Goal: Contribute content: Add original content to the website for others to see

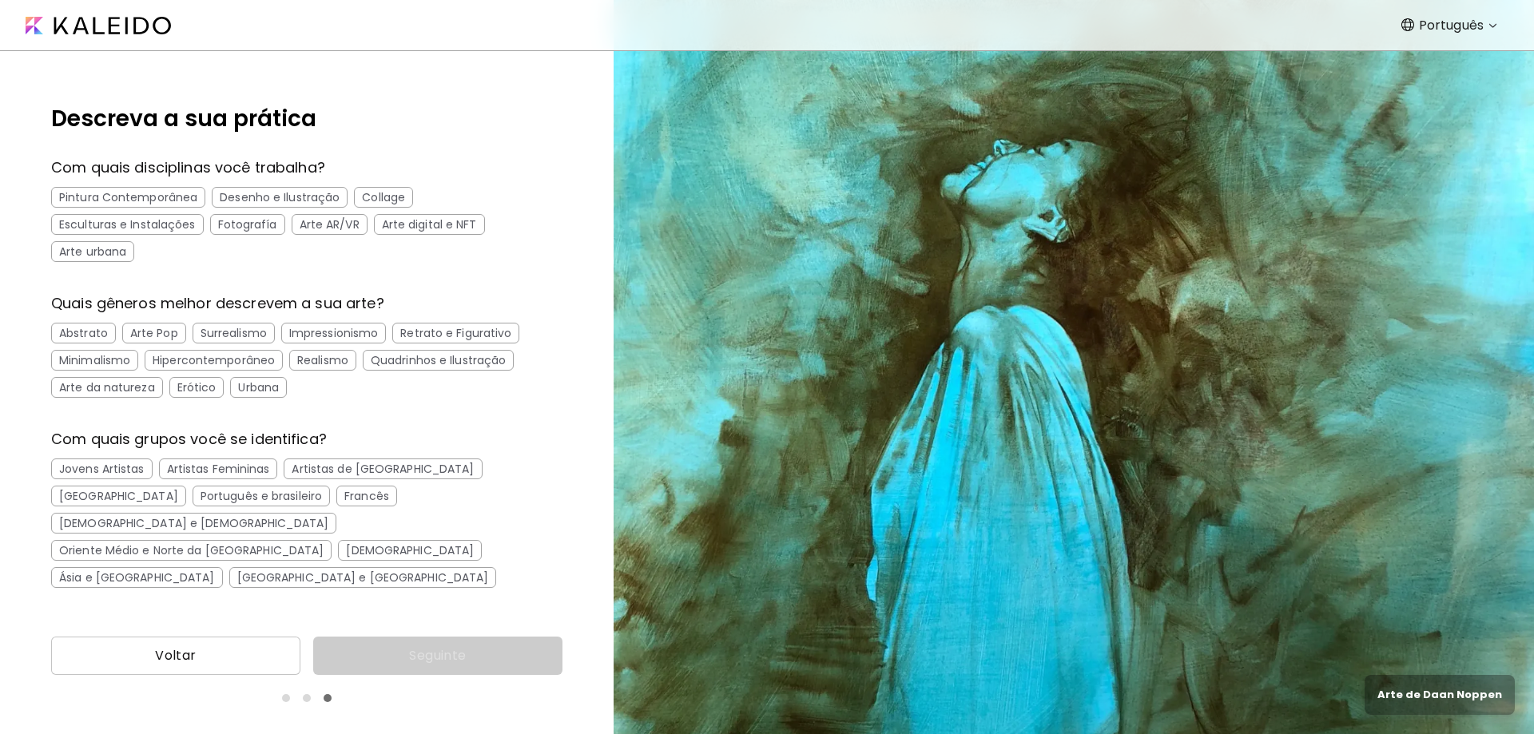
click at [178, 223] on div "Esculturas e Instalações" at bounding box center [127, 224] width 153 height 21
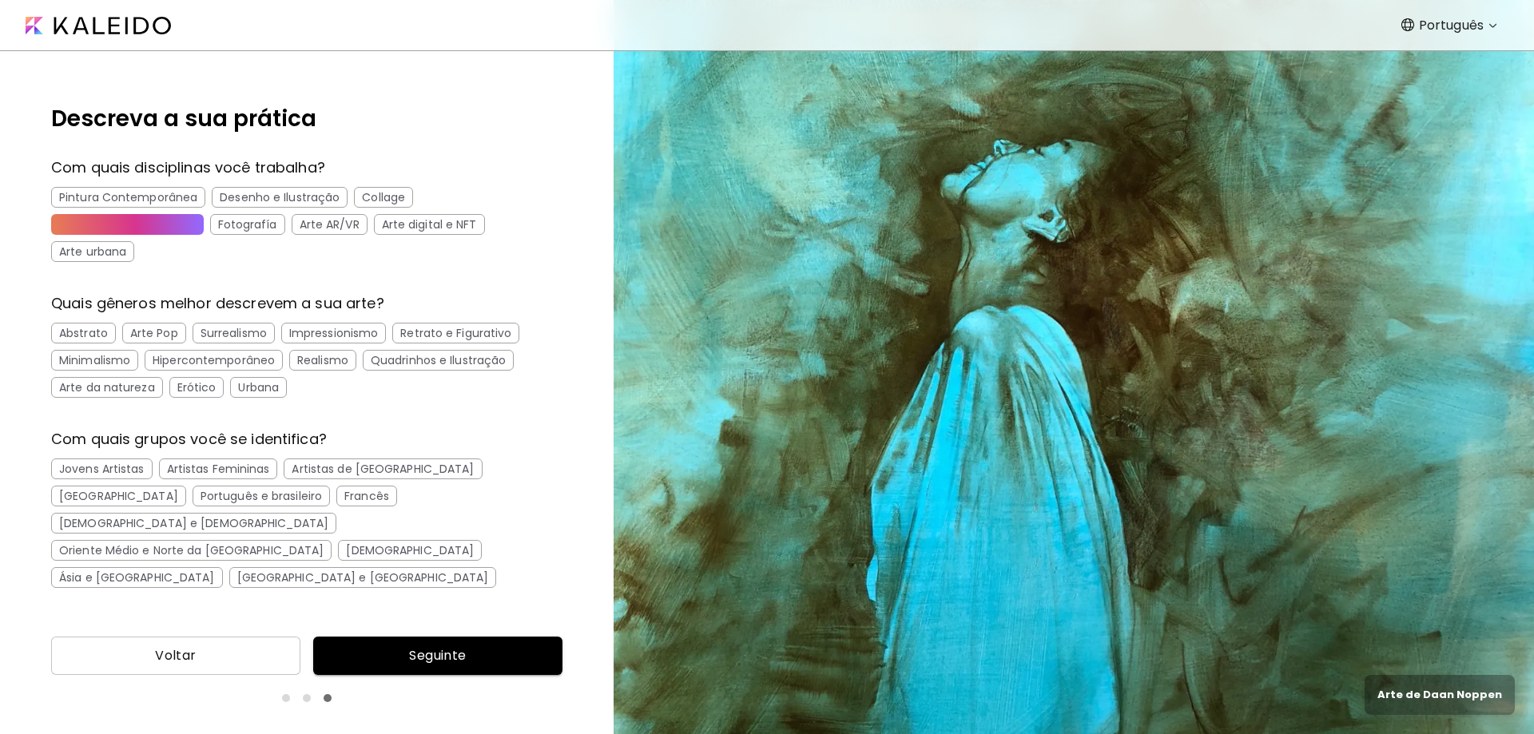
click at [109, 250] on div "Arte urbana" at bounding box center [92, 251] width 83 height 21
click at [367, 197] on div "Collage" at bounding box center [383, 197] width 59 height 21
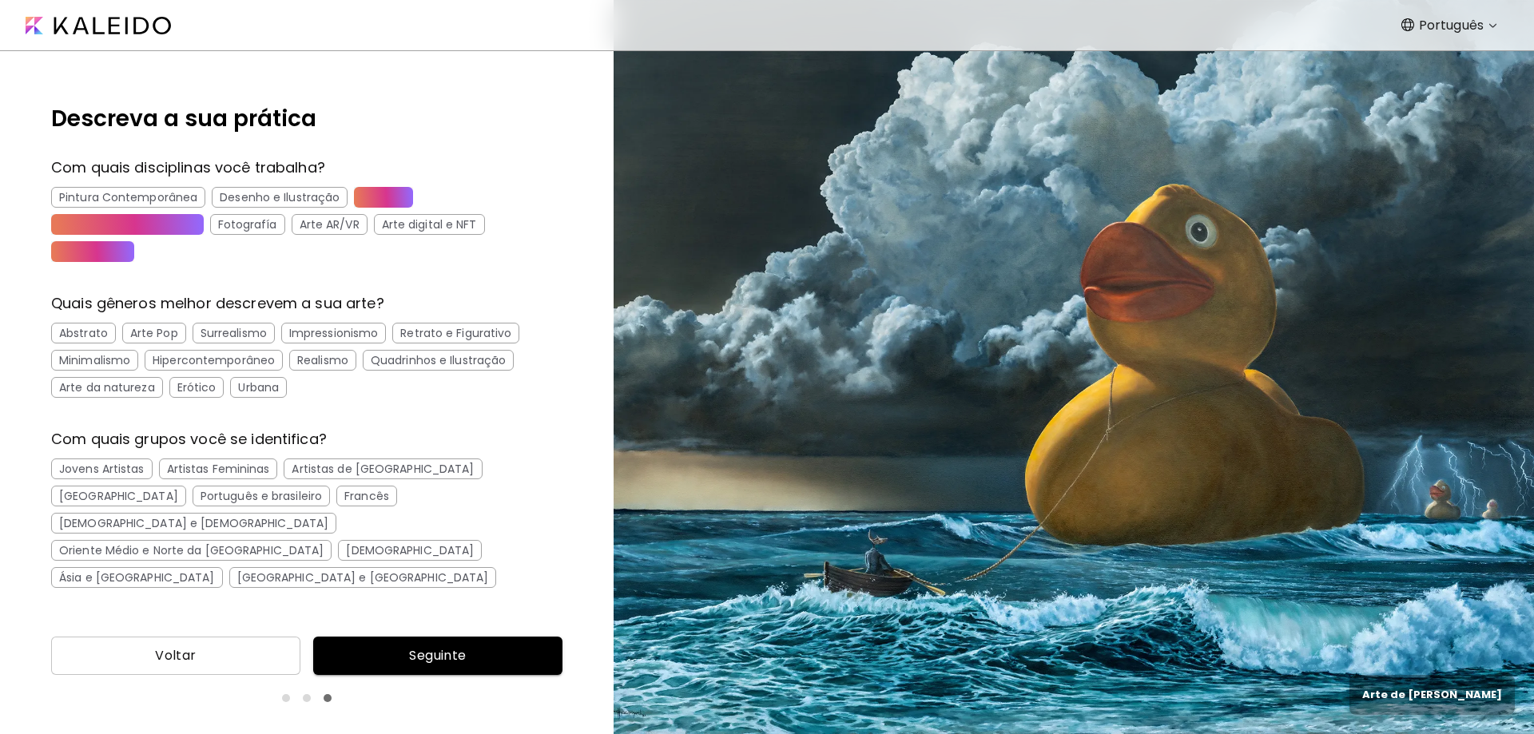
click at [162, 332] on div "Arte Pop" at bounding box center [154, 333] width 64 height 21
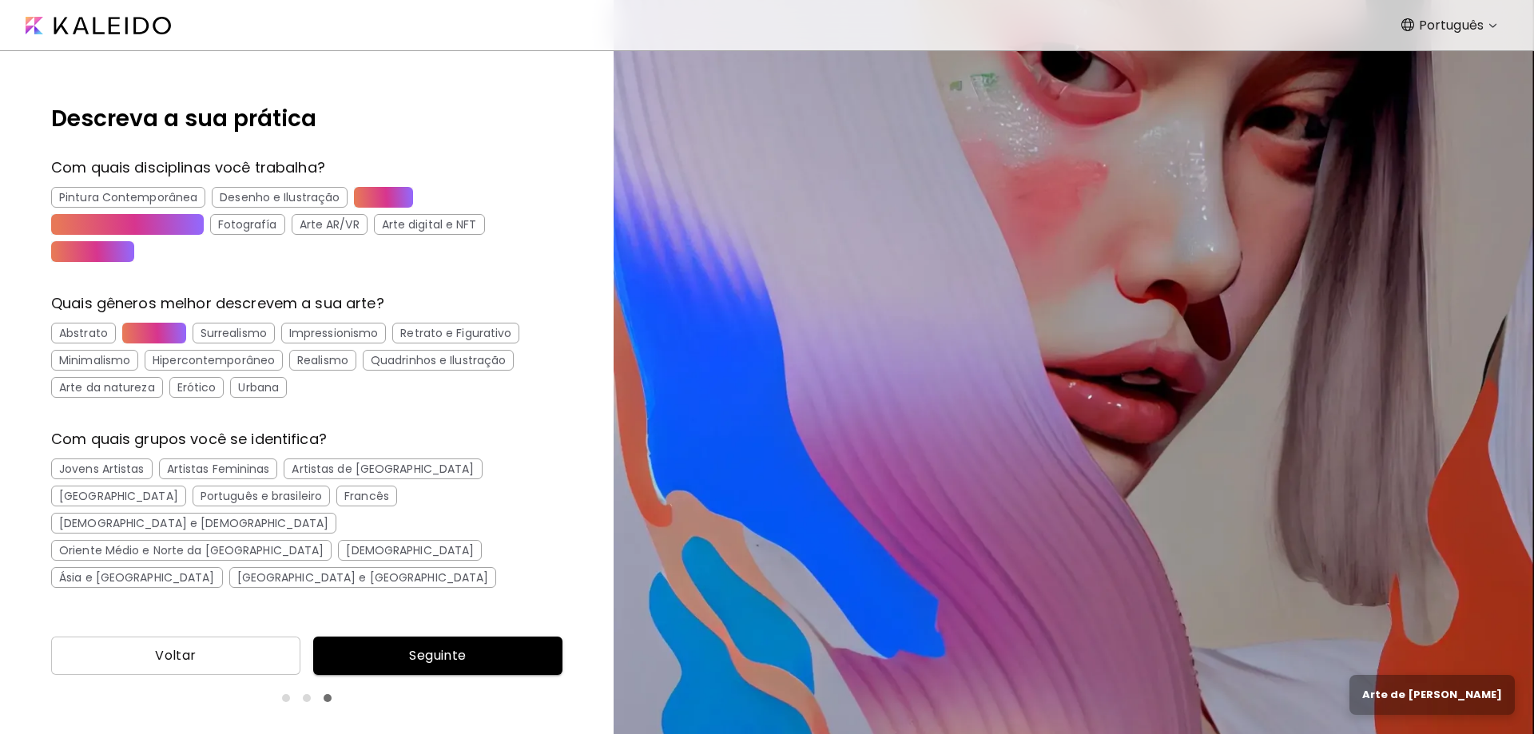
click at [265, 388] on div "Urbana" at bounding box center [258, 387] width 57 height 21
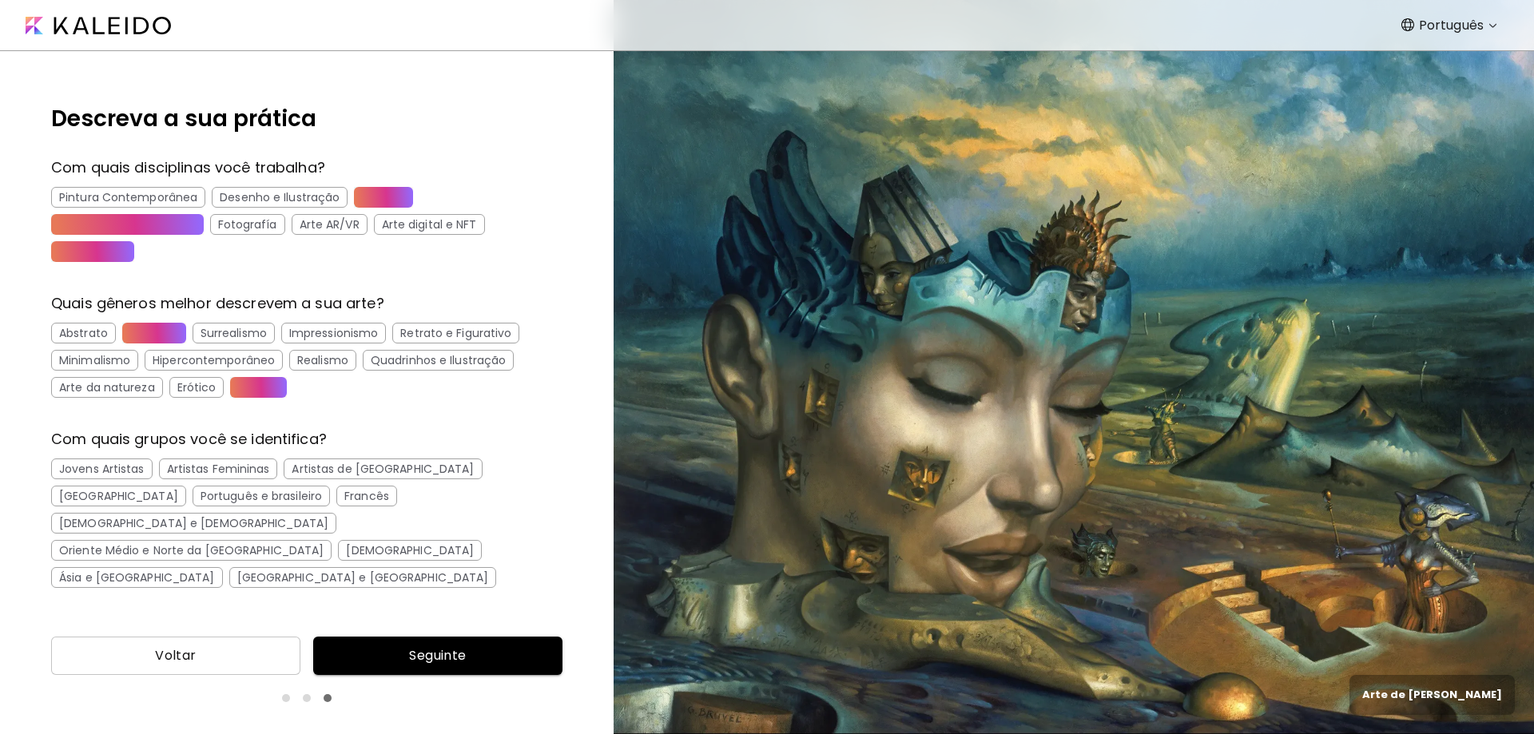
click at [193, 497] on div "Português e brasileiro" at bounding box center [261, 496] width 137 height 21
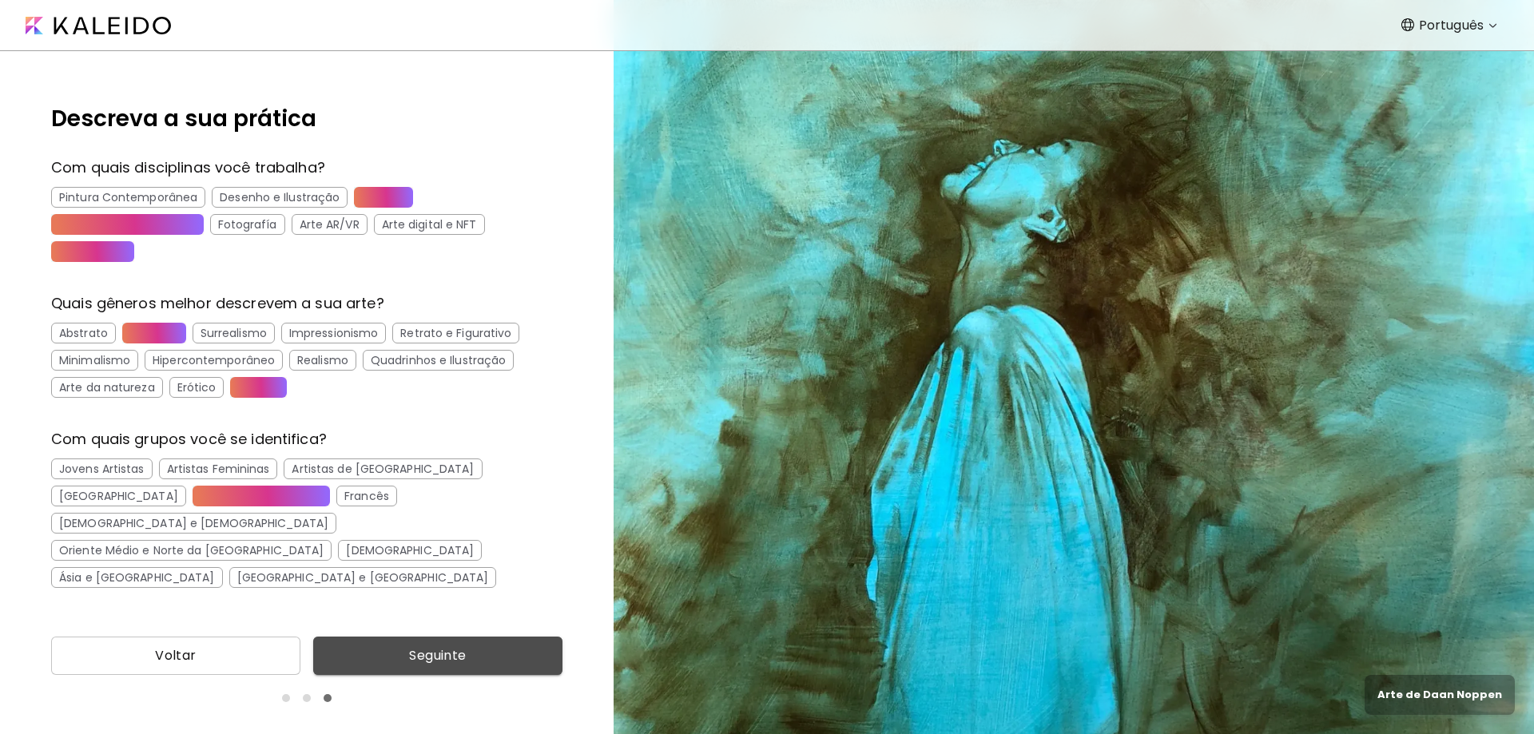
click at [432, 659] on span "Seguinte" at bounding box center [438, 655] width 224 height 19
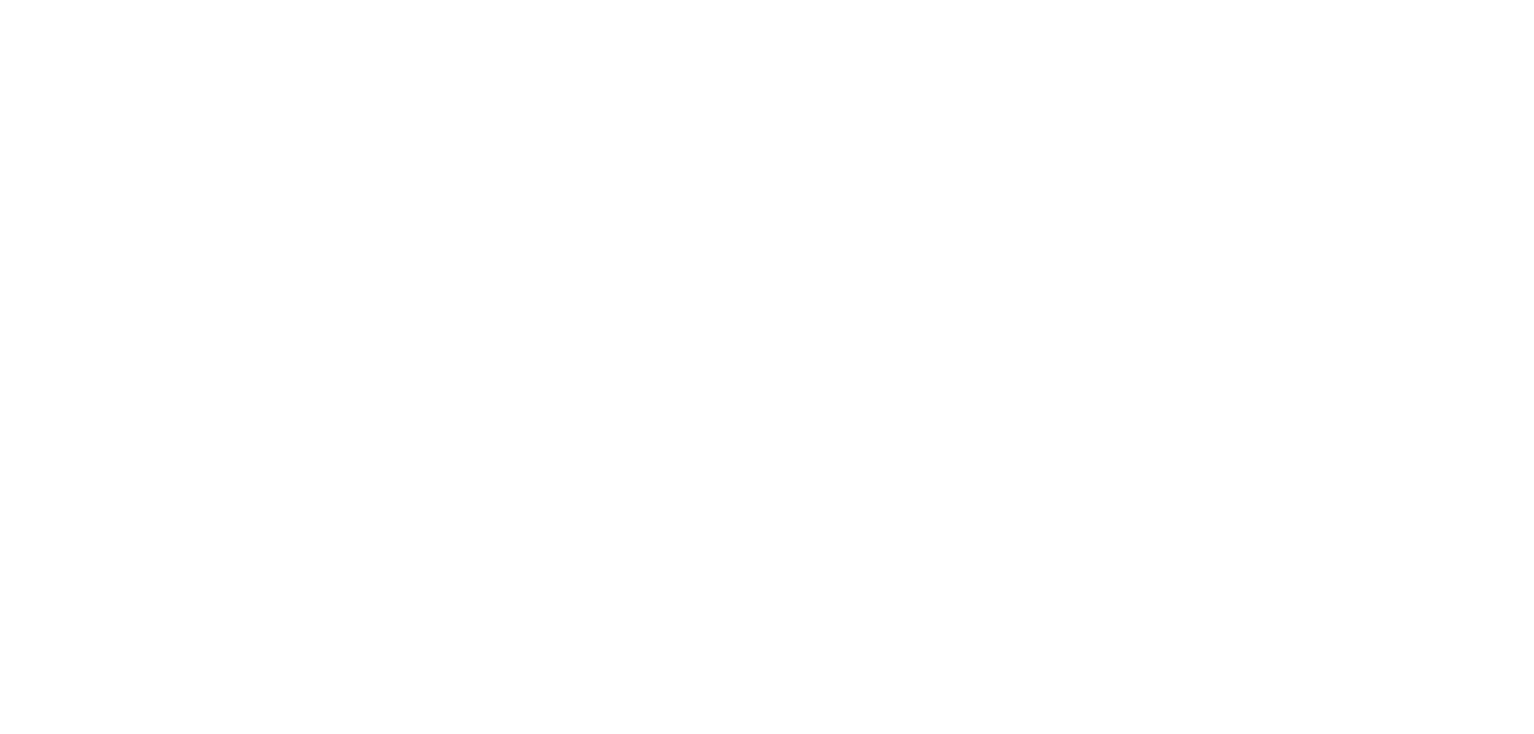
click at [386, 0] on html at bounding box center [767, 0] width 1534 height 0
click at [638, 0] on html at bounding box center [767, 0] width 1534 height 0
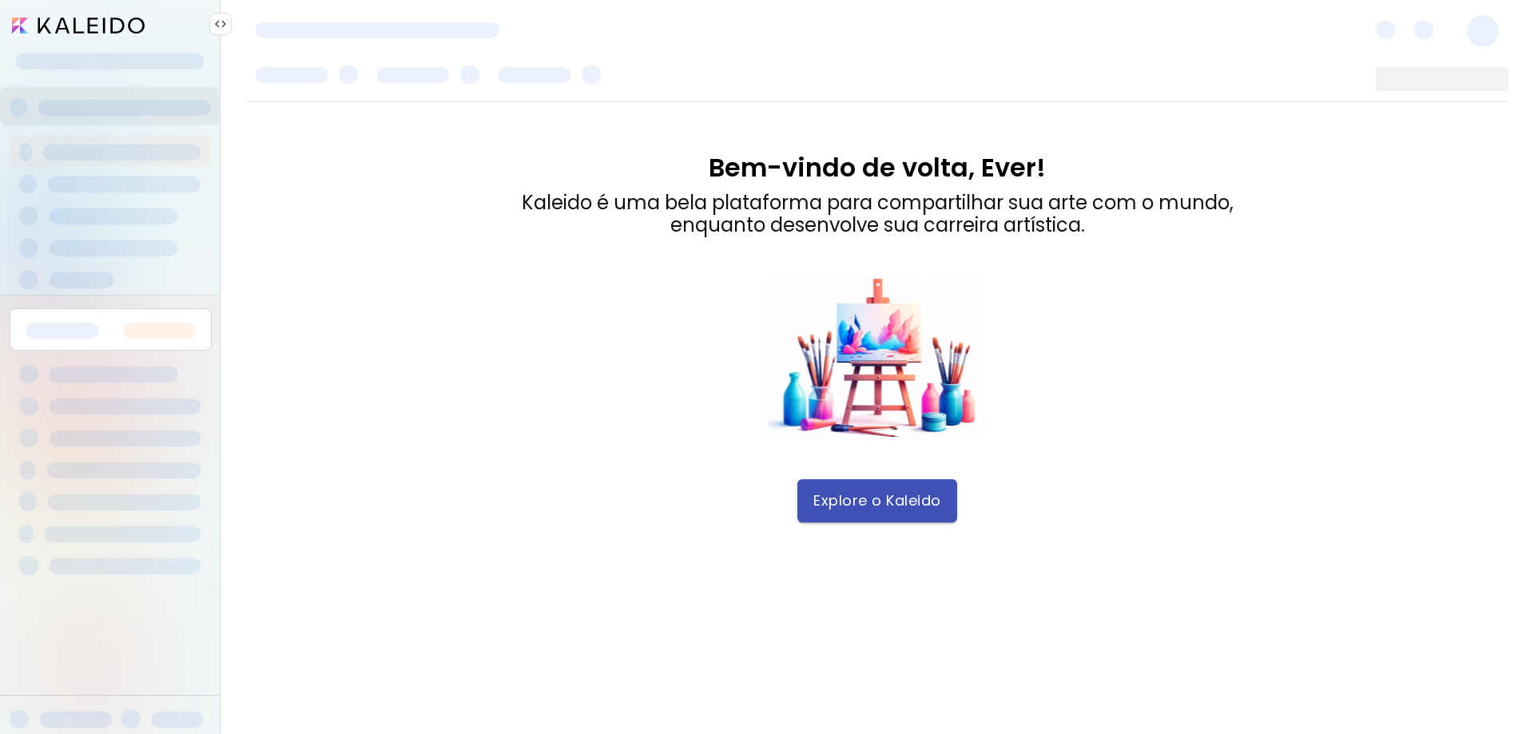
click at [854, 503] on span "Explore o Kaleido" at bounding box center [877, 501] width 128 height 18
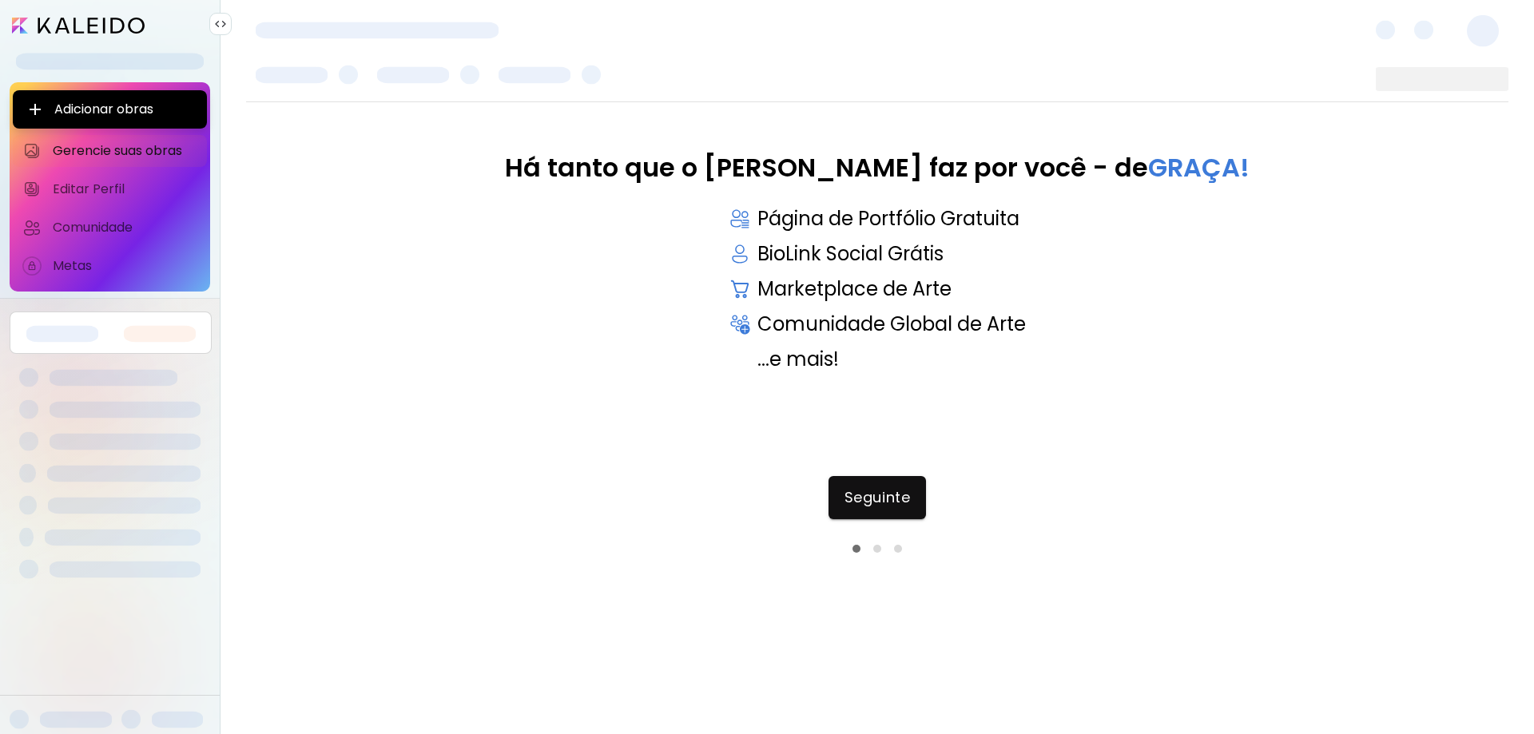
click at [352, 308] on div "Há tanto que o [PERSON_NAME] faz por você - de GRAÇA! Página de Portfólio Gratu…" at bounding box center [877, 294] width 1262 height 283
click at [105, 146] on span "Gerencie suas obras" at bounding box center [125, 151] width 145 height 16
click at [139, 146] on span "Gerencie suas obras" at bounding box center [125, 151] width 145 height 16
click at [883, 495] on span "Seguinte" at bounding box center [877, 498] width 66 height 18
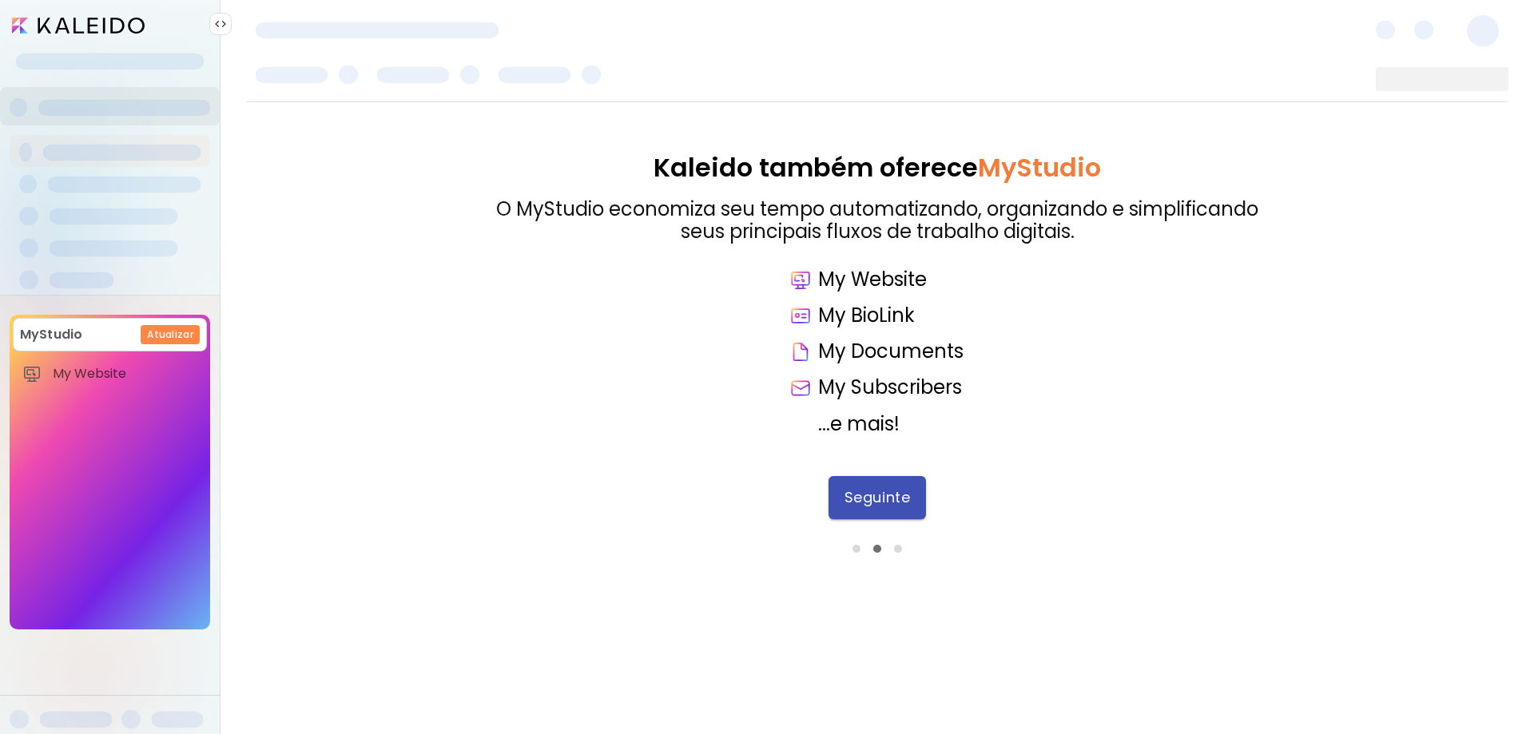
click at [894, 497] on span "Seguinte" at bounding box center [877, 498] width 66 height 18
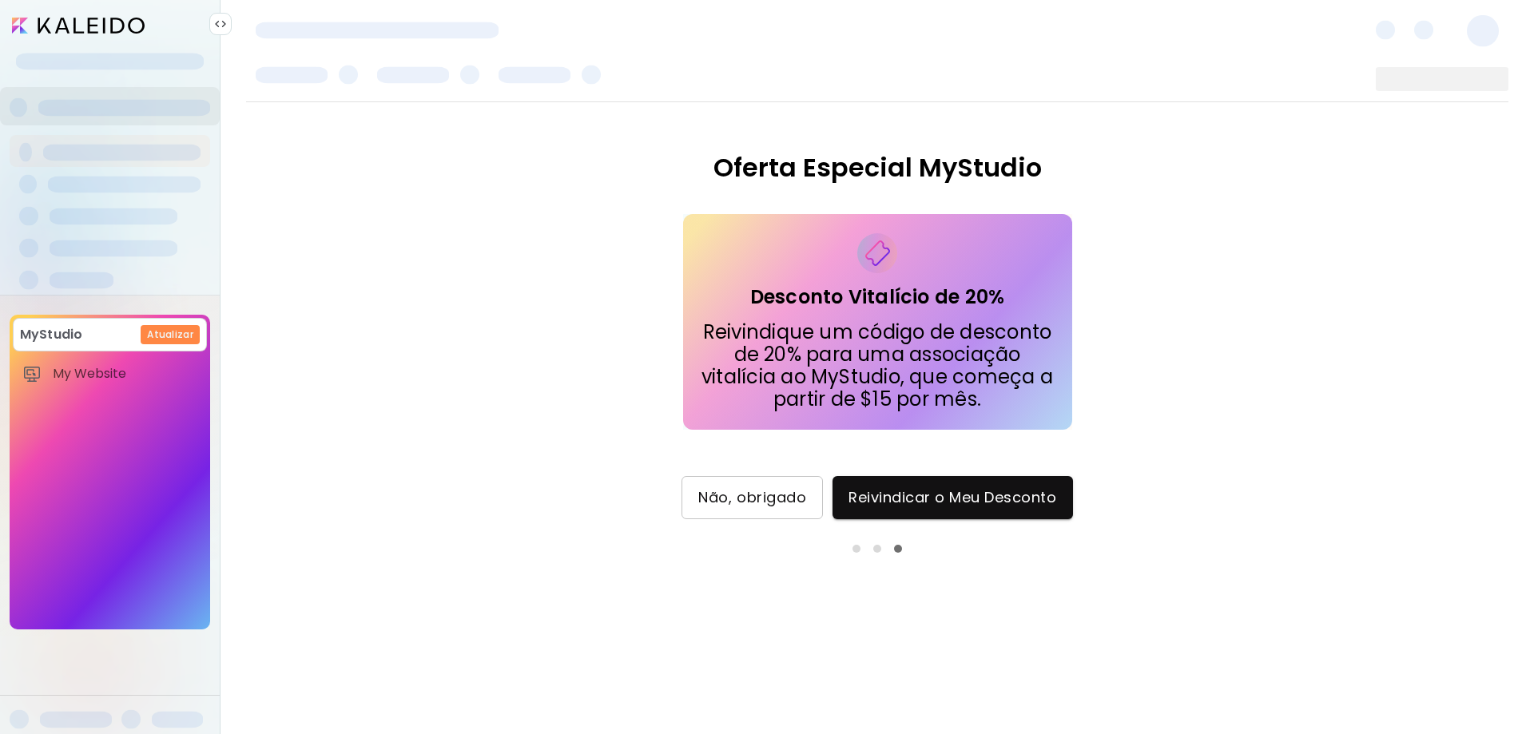
click at [786, 502] on span "Não, obrigado" at bounding box center [752, 498] width 108 height 18
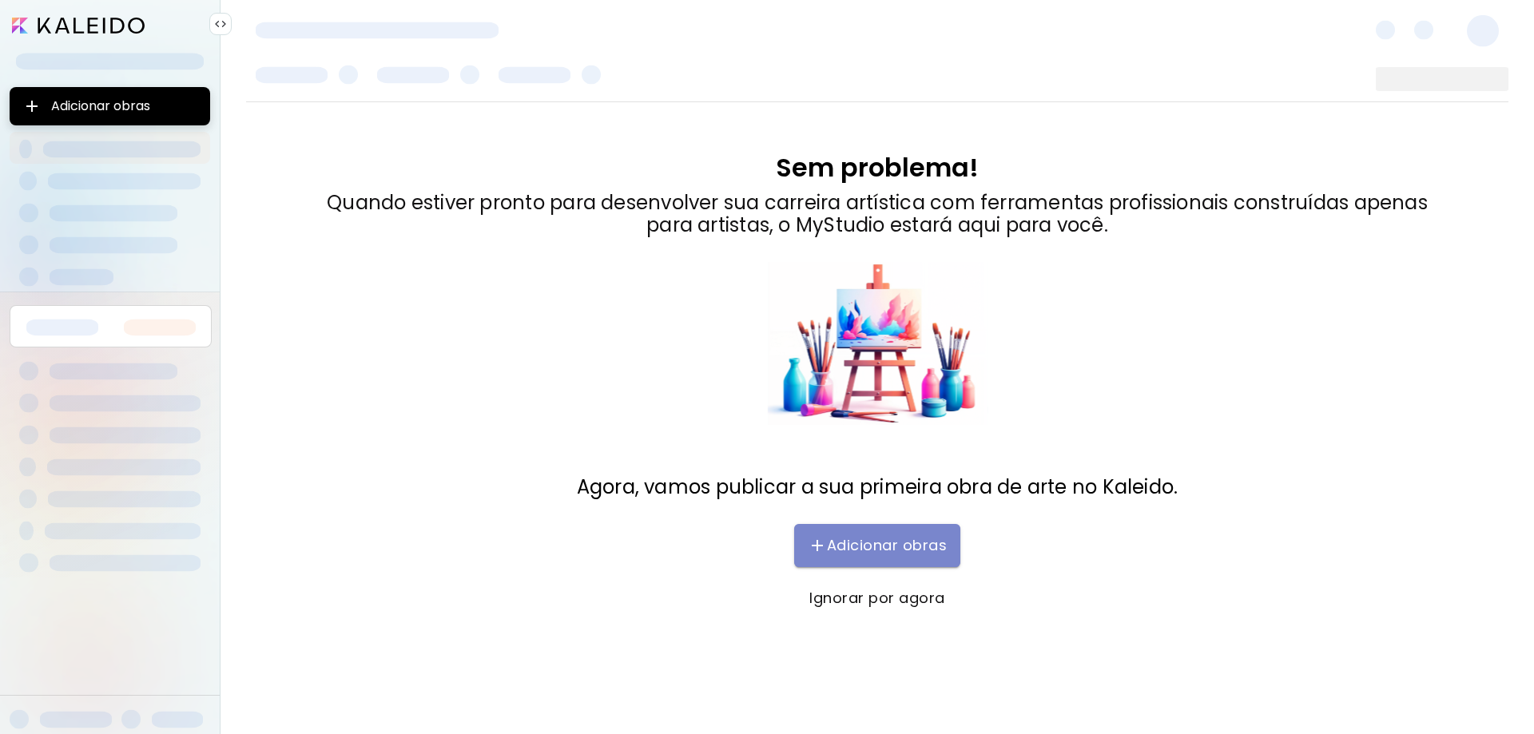
click at [847, 546] on span "Adicionar obras" at bounding box center [877, 545] width 134 height 19
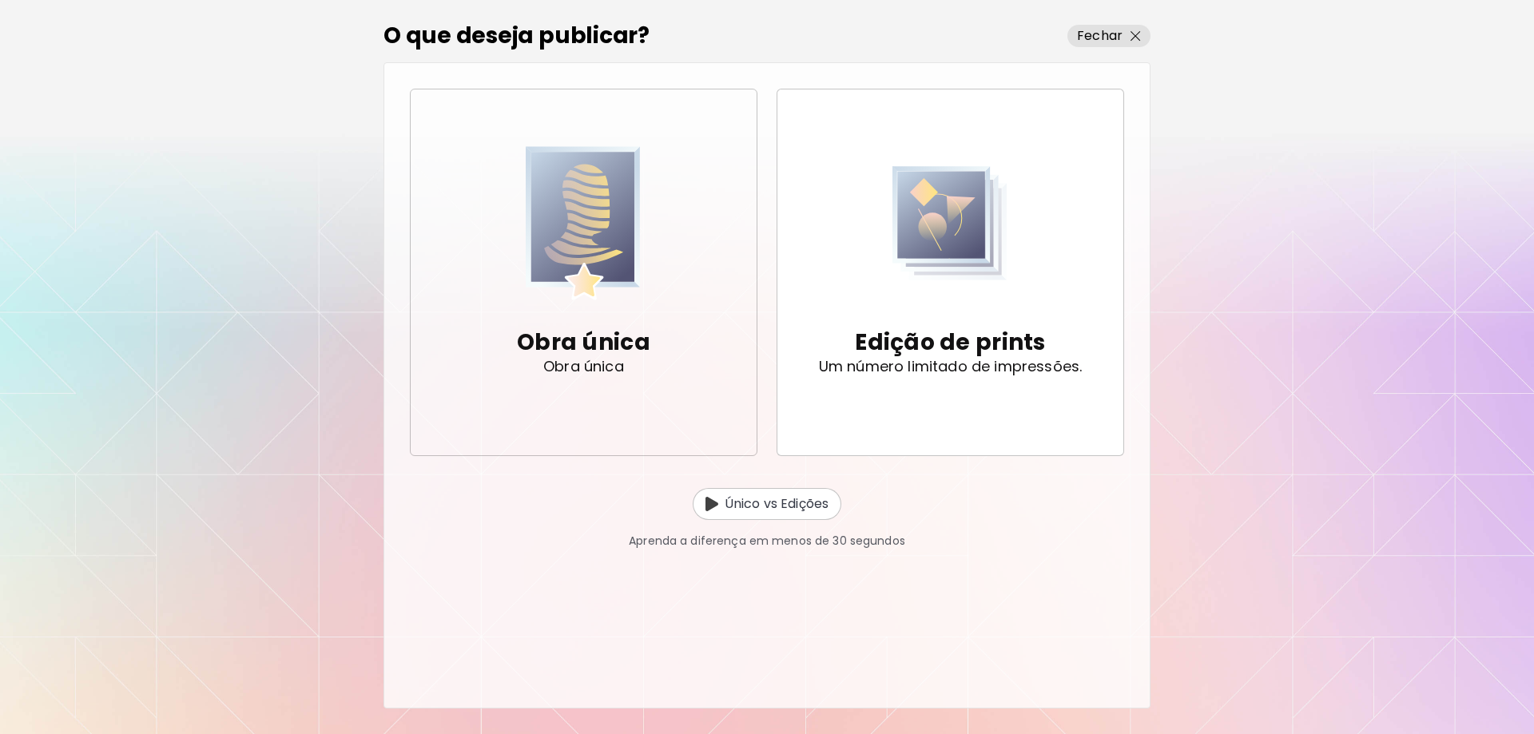
click at [602, 332] on p "Obra única" at bounding box center [583, 343] width 133 height 32
